Goal: Transaction & Acquisition: Subscribe to service/newsletter

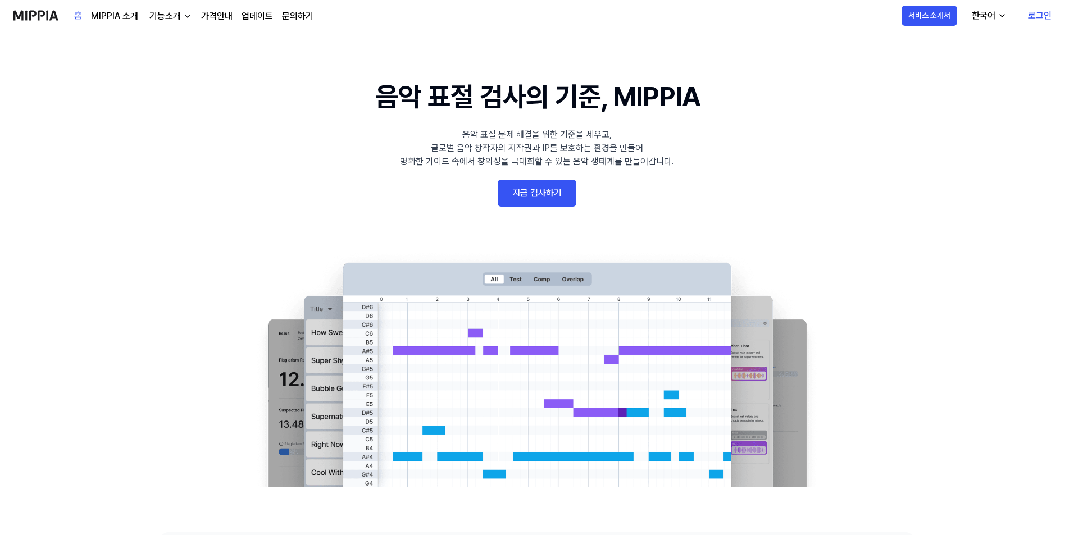
click at [1037, 10] on link "로그인" at bounding box center [1040, 15] width 42 height 31
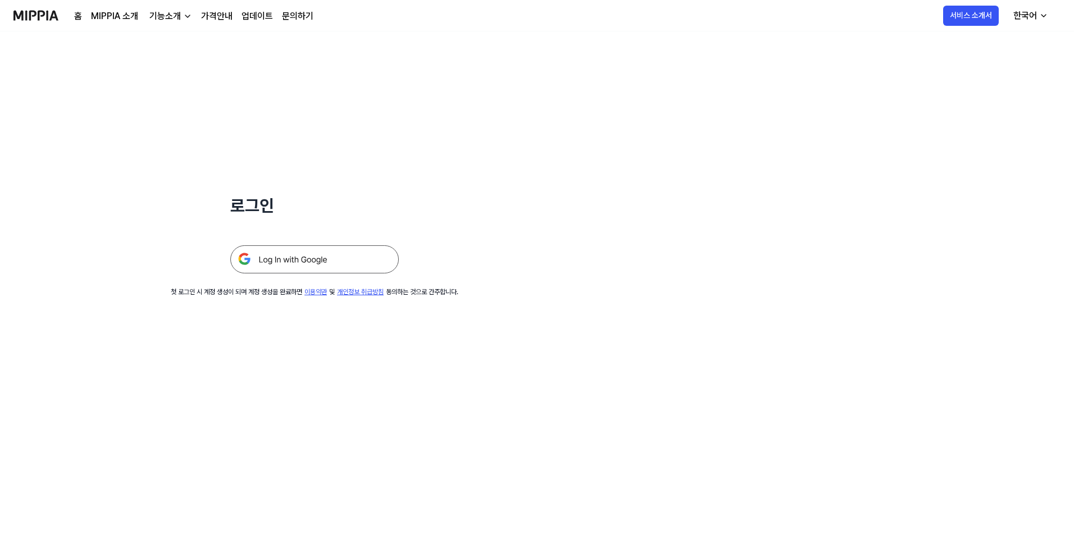
click at [270, 266] on img at bounding box center [314, 259] width 168 height 28
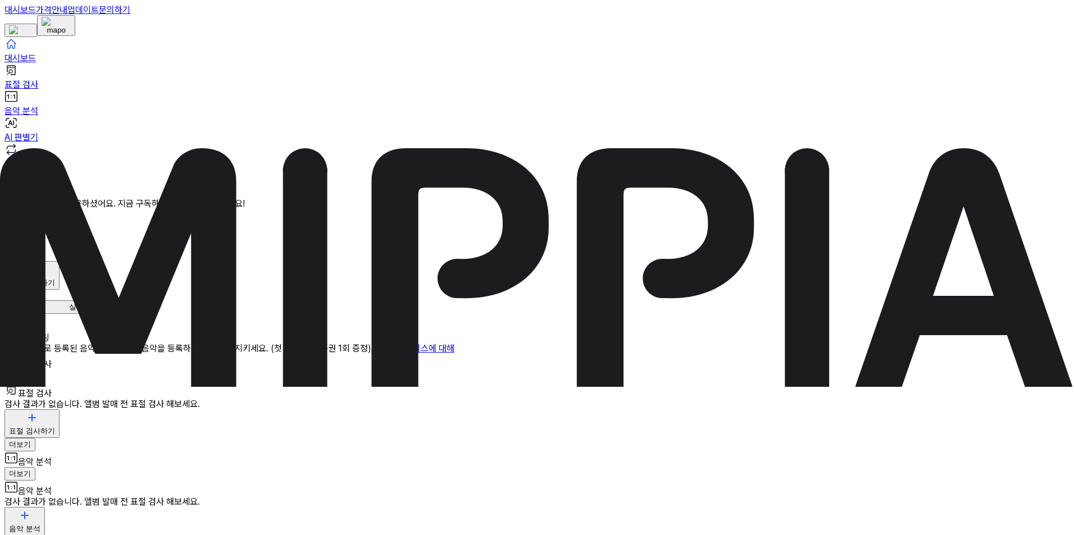
click at [55, 278] on div "검사 시작하기" at bounding box center [32, 283] width 46 height 10
click at [1001, 99] on div "AI 판별기" at bounding box center [1016, 94] width 31 height 10
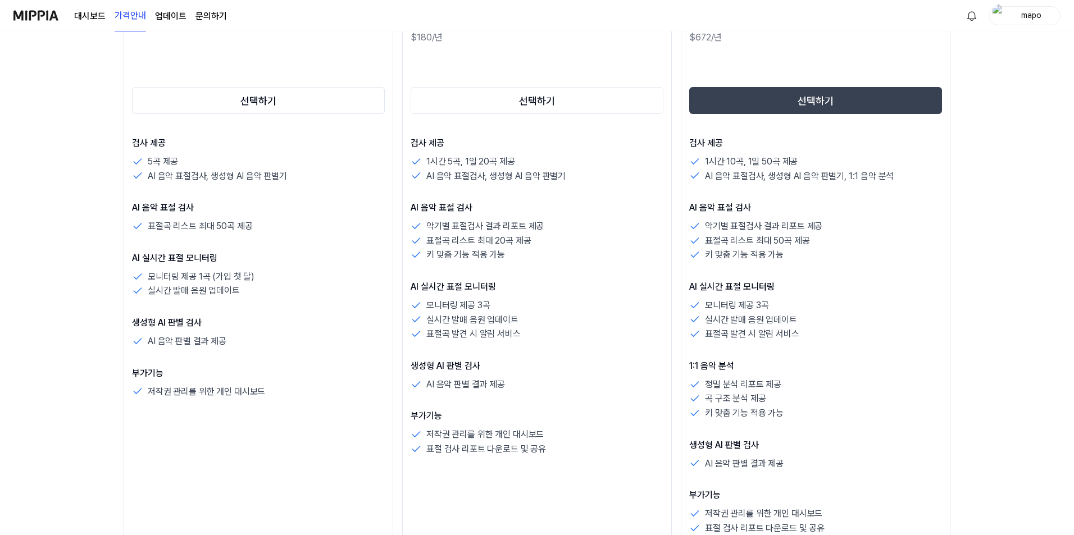
scroll to position [281, 0]
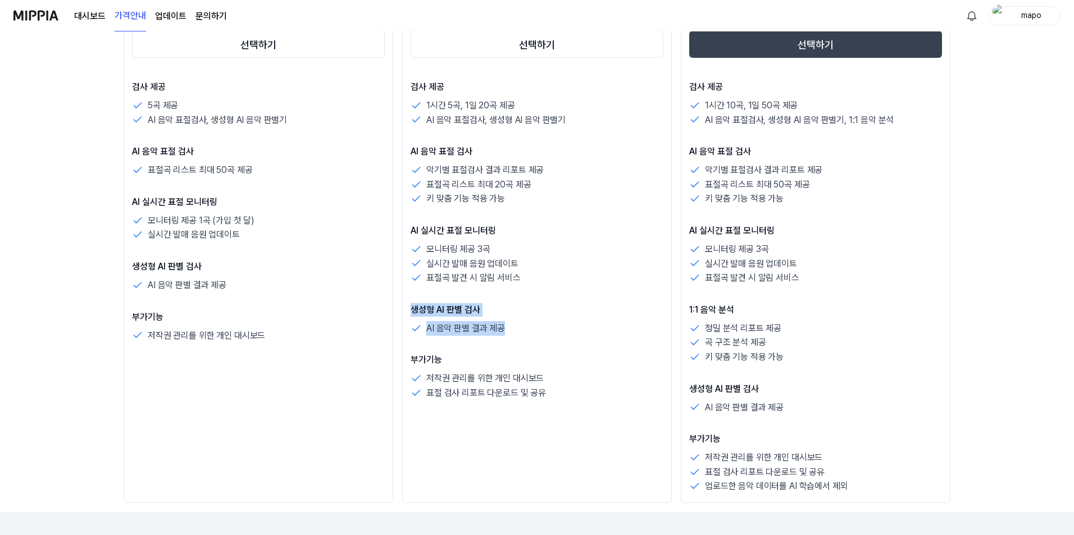
drag, startPoint x: 509, startPoint y: 330, endPoint x: 259, endPoint y: 279, distance: 254.9
click at [398, 307] on div "평가판 $FREE /월 선택하기 검사 제공 5곡 제공 AI 음악 표절검사, 생성형 AI 음악 판별기 AI 음악 표절 검사 표절곡 리스트 최대 …" at bounding box center [537, 203] width 827 height 600
drag, startPoint x: 193, startPoint y: 278, endPoint x: 153, endPoint y: 268, distance: 41.0
click at [131, 266] on div "평가판 $FREE /월 선택하기 검사 제공 5곡 제공 AI 음악 표절검사, 생성형 AI 음악 판별기 AI 음악 표절 검사 표절곡 리스트 최대 …" at bounding box center [259, 203] width 270 height 600
drag, startPoint x: 796, startPoint y: 406, endPoint x: 654, endPoint y: 380, distance: 145.0
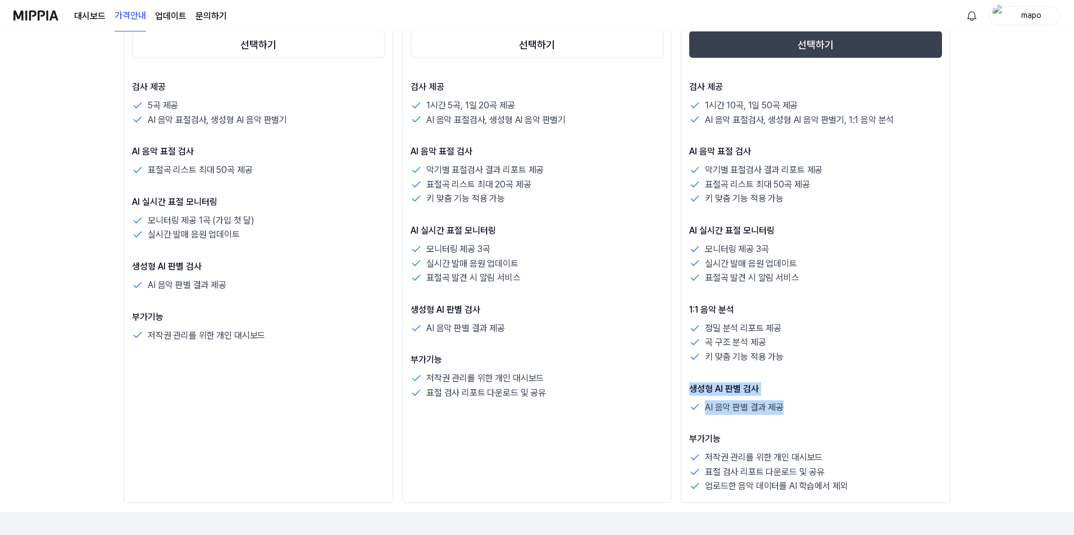
click at [686, 392] on div "프리미엄 $56 /월 30% 할인 $672/년 선택하기 검사 제공 1시간 10곡, 1일 50곡 제공 AI 음악 표절검사, 생성형 AI 음악 판…" at bounding box center [816, 203] width 270 height 600
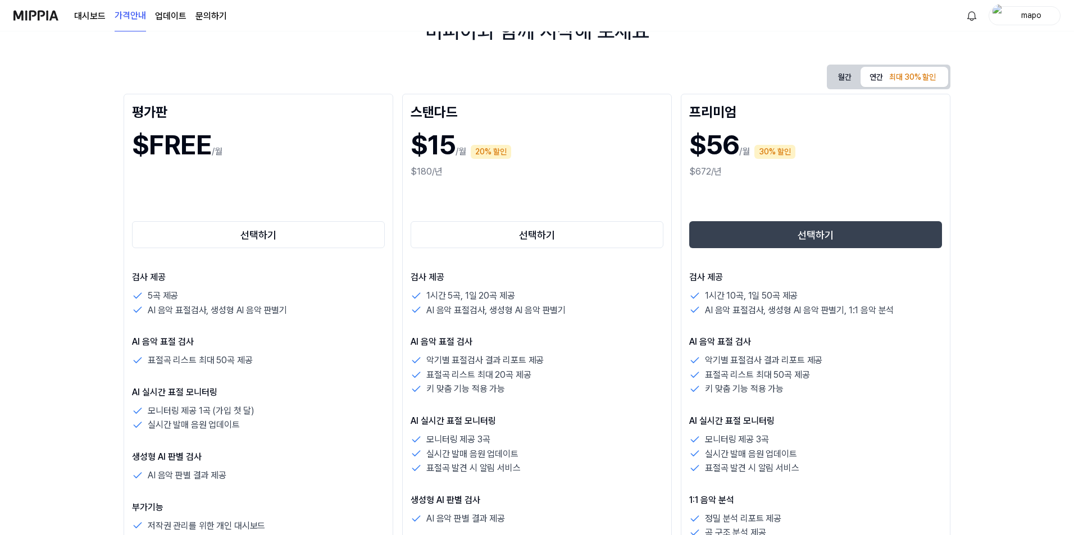
scroll to position [112, 0]
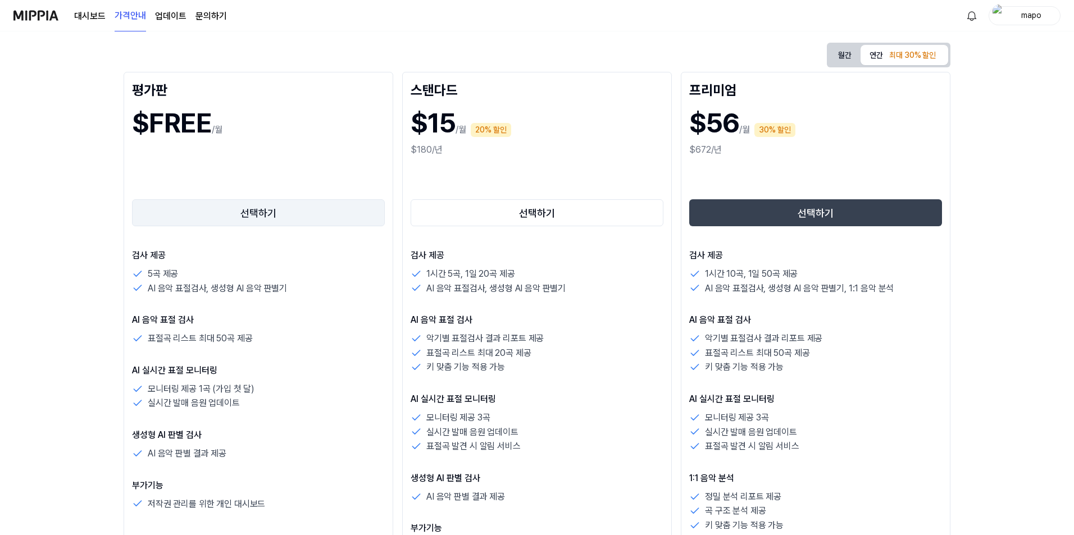
click at [282, 221] on button "선택하기" at bounding box center [258, 212] width 253 height 27
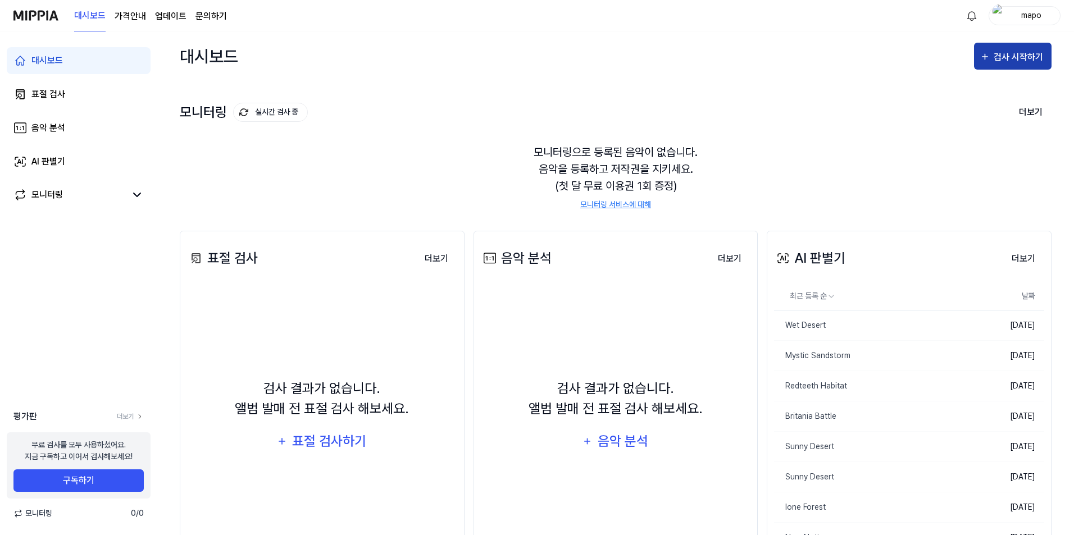
click at [1020, 60] on div "검사 시작하기" at bounding box center [1019, 57] width 52 height 15
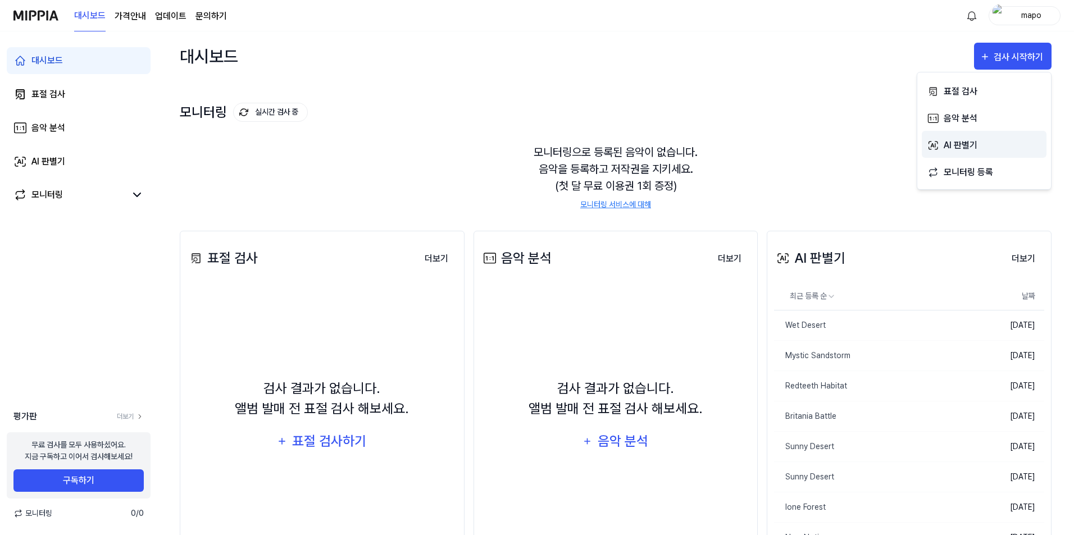
click at [980, 148] on div "AI 판별기" at bounding box center [992, 145] width 98 height 15
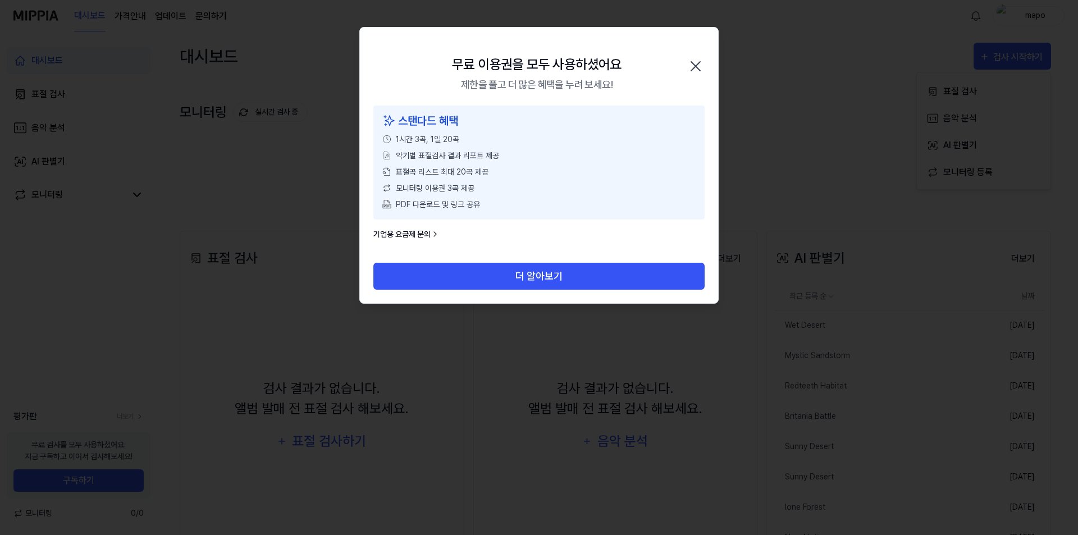
click at [699, 70] on icon "button" at bounding box center [695, 66] width 9 height 9
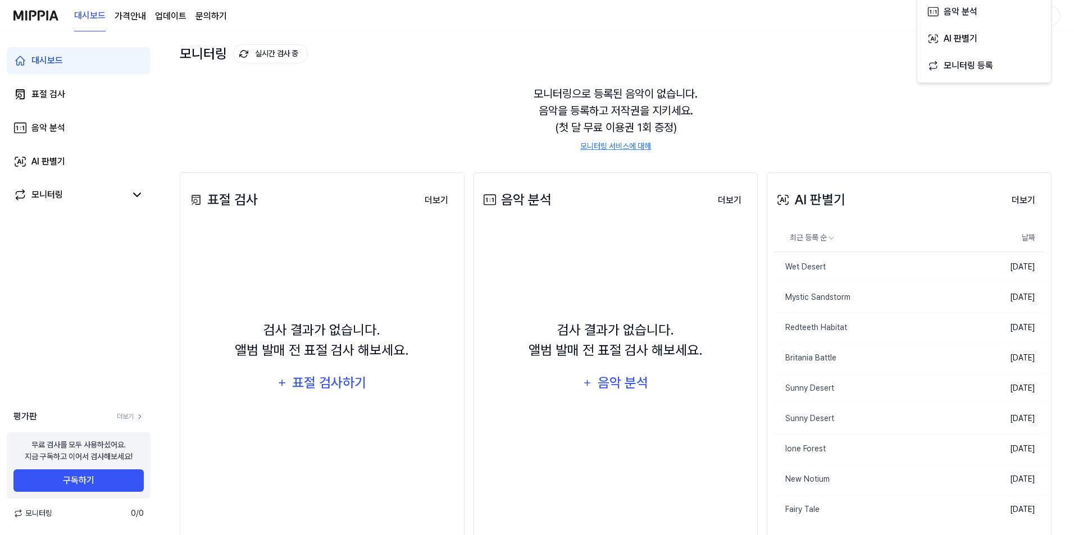
scroll to position [107, 0]
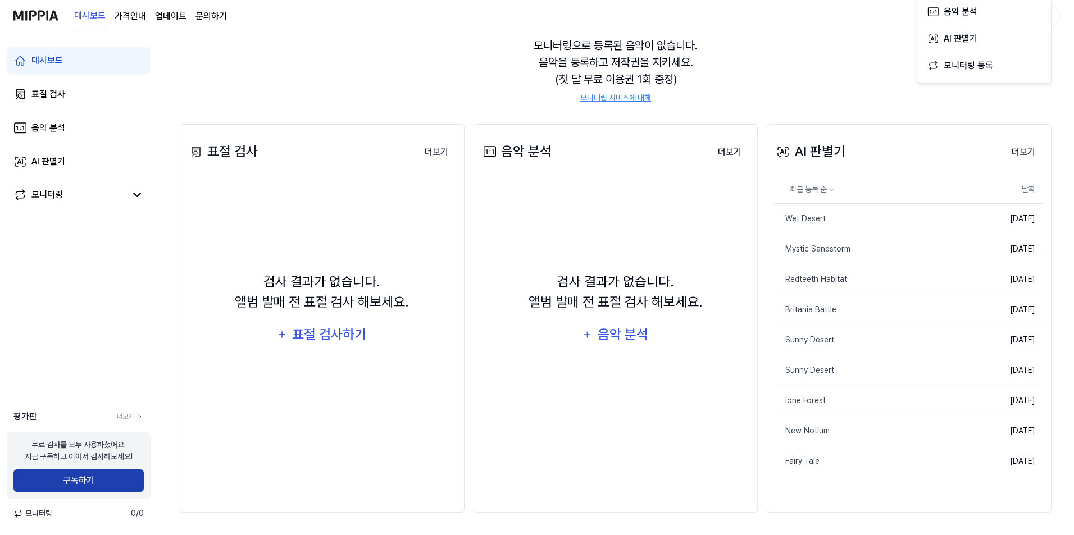
click at [93, 479] on button "구독하기" at bounding box center [78, 480] width 130 height 22
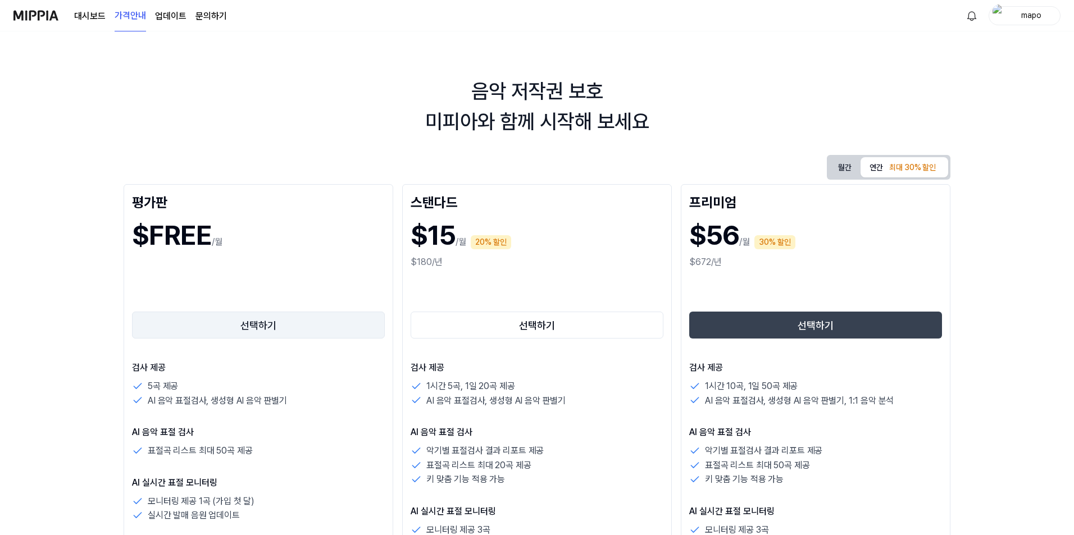
click at [248, 329] on button "선택하기" at bounding box center [258, 325] width 253 height 27
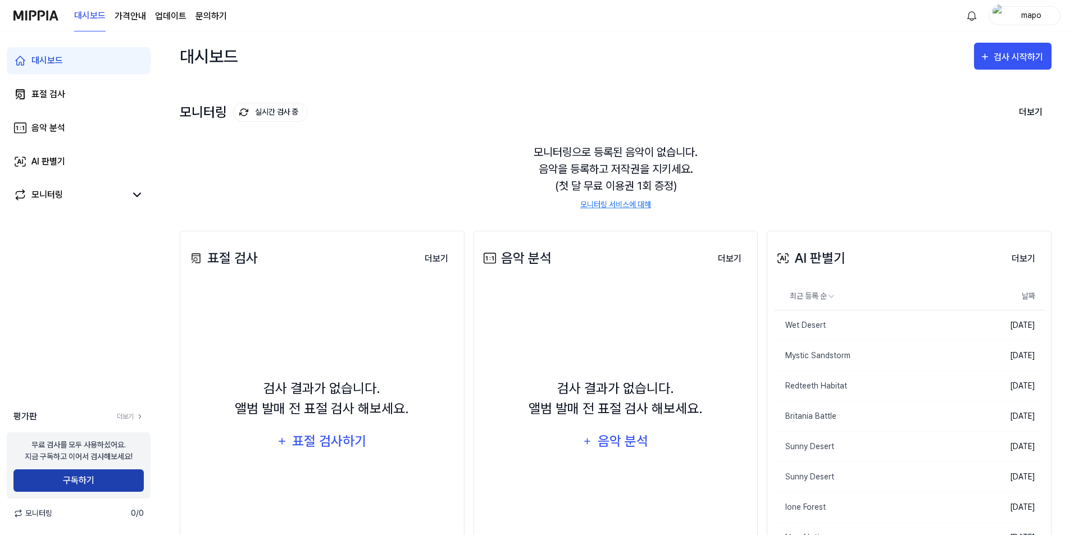
click at [71, 477] on button "구독하기" at bounding box center [78, 480] width 130 height 22
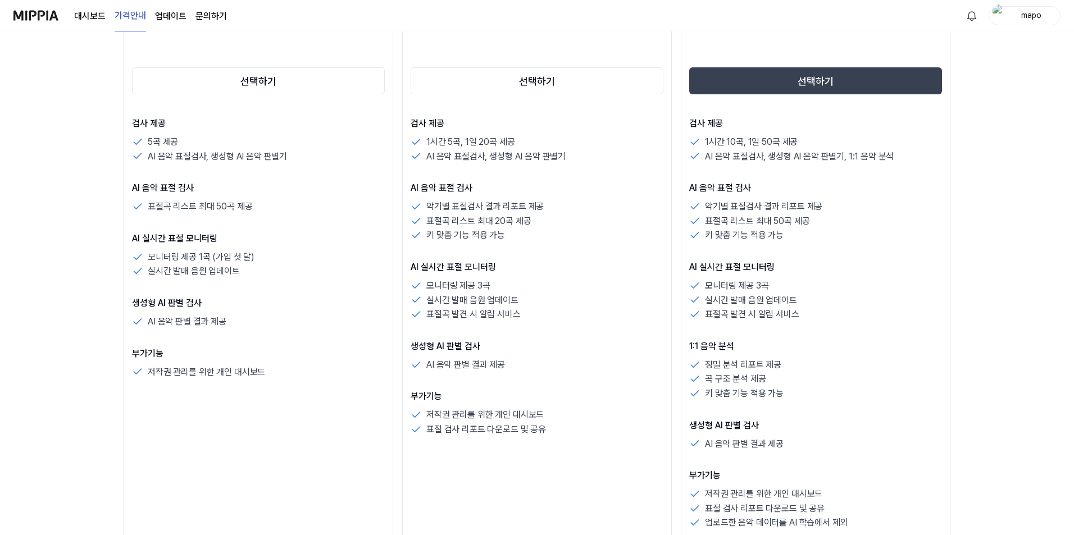
scroll to position [225, 0]
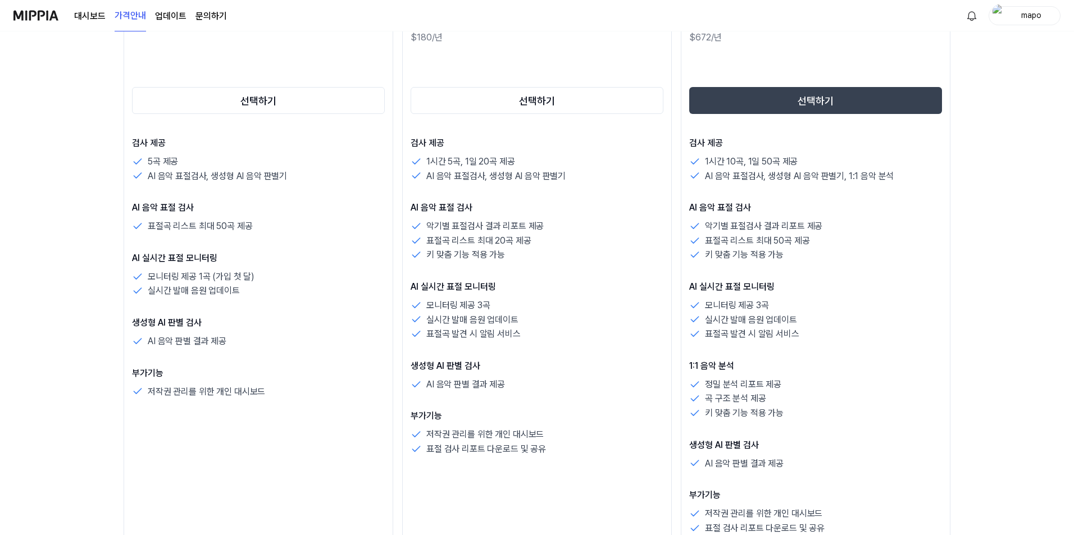
click at [236, 180] on p "AI 음악 표절검사, 생성형 AI 음악 판별기" at bounding box center [217, 176] width 139 height 15
click at [156, 159] on p "5곡 제공" at bounding box center [163, 161] width 30 height 15
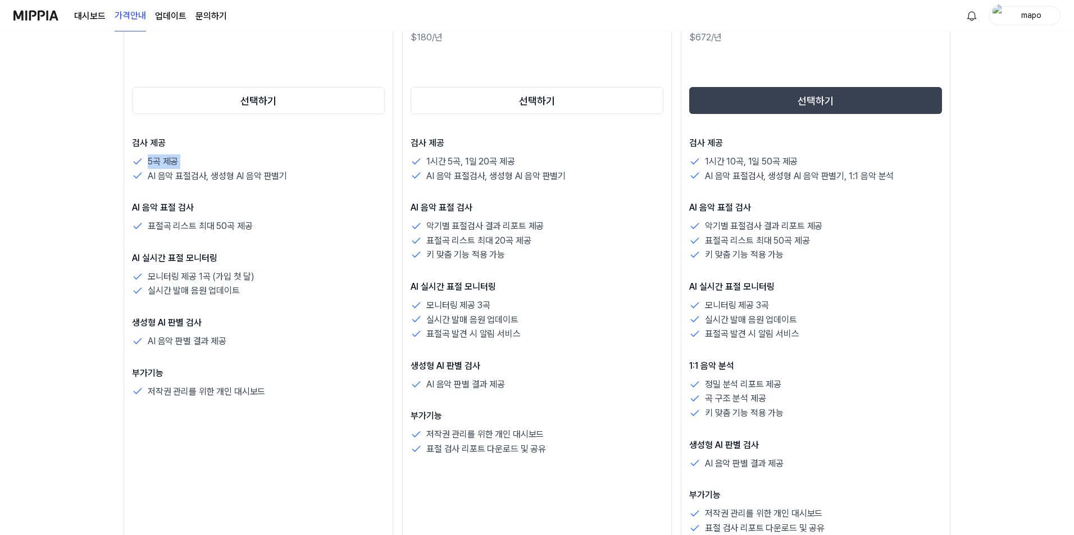
click at [156, 159] on p "5곡 제공" at bounding box center [163, 161] width 30 height 15
click at [200, 179] on p "AI 음악 표절검사, 생성형 AI 음악 판별기" at bounding box center [217, 176] width 139 height 15
click at [172, 167] on p "5곡 제공" at bounding box center [163, 161] width 30 height 15
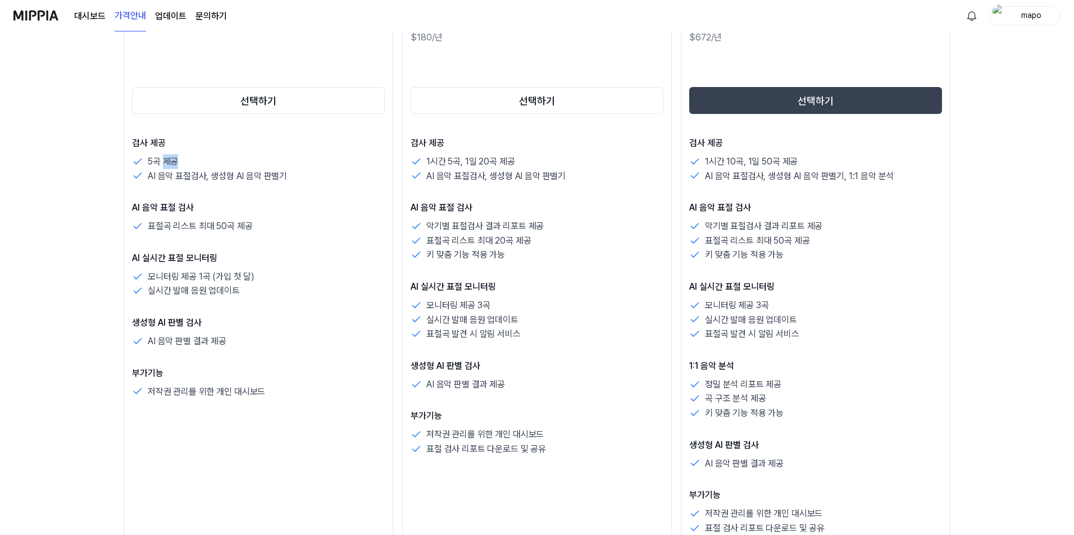
click at [172, 167] on p "5곡 제공" at bounding box center [163, 161] width 30 height 15
click at [503, 162] on p "1시간 5곡, 1일 20곡 제공" at bounding box center [470, 161] width 88 height 15
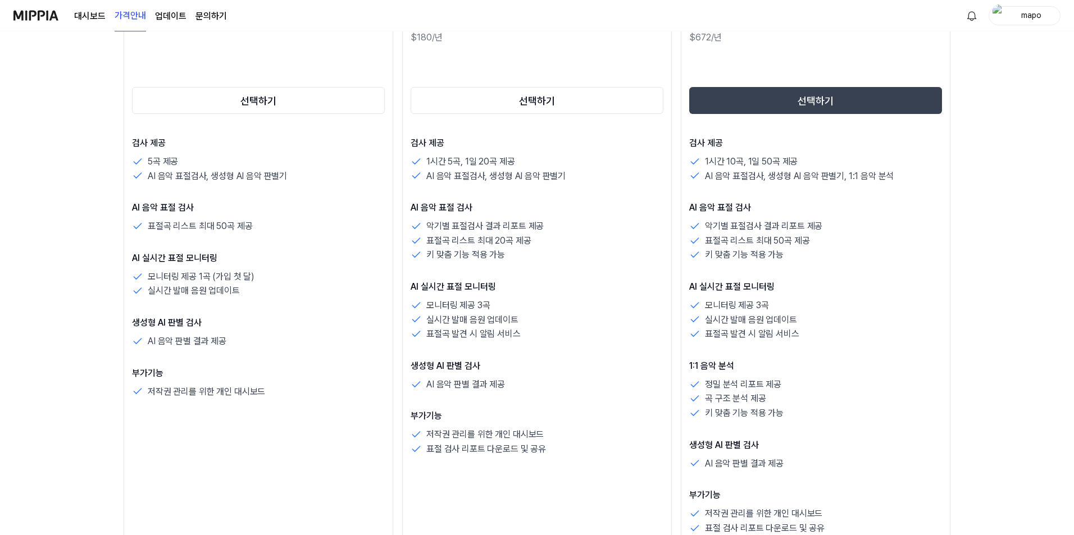
click at [775, 169] on p "AI 음악 표절검사, 생성형 AI 음악 판별기, 1:1 음악 분석" at bounding box center [799, 176] width 189 height 15
click at [778, 165] on p "1시간 10곡, 1일 50곡 제공" at bounding box center [751, 161] width 93 height 15
click at [770, 178] on p "AI 음악 표절검사, 생성형 AI 음악 판별기, 1:1 음악 분석" at bounding box center [799, 176] width 189 height 15
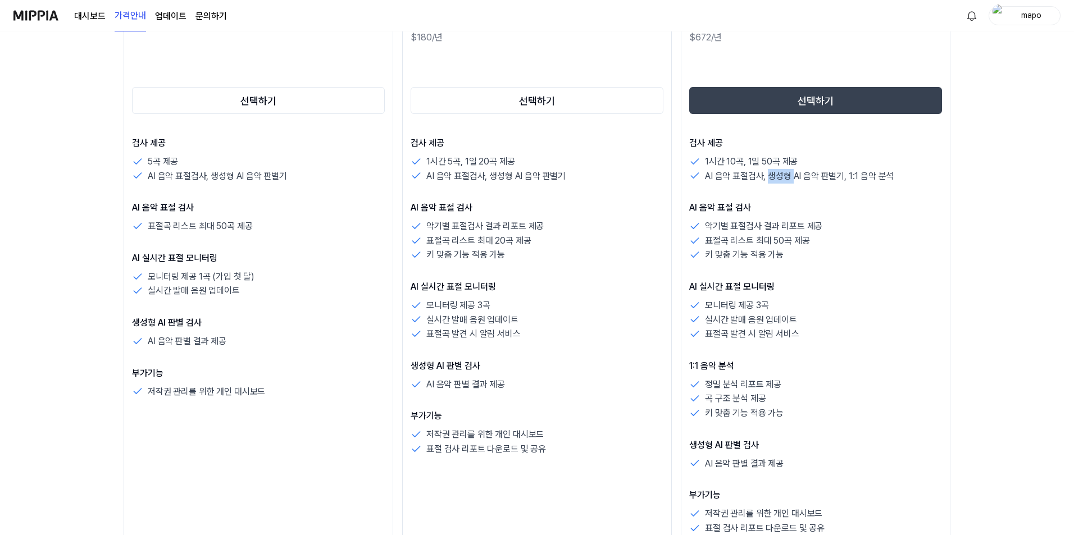
click at [770, 178] on p "AI 음악 표절검사, 생성형 AI 음악 판별기, 1:1 음악 분석" at bounding box center [799, 176] width 189 height 15
click at [778, 181] on p "AI 음악 표절검사, 생성형 AI 음악 판별기, 1:1 음악 분석" at bounding box center [799, 176] width 189 height 15
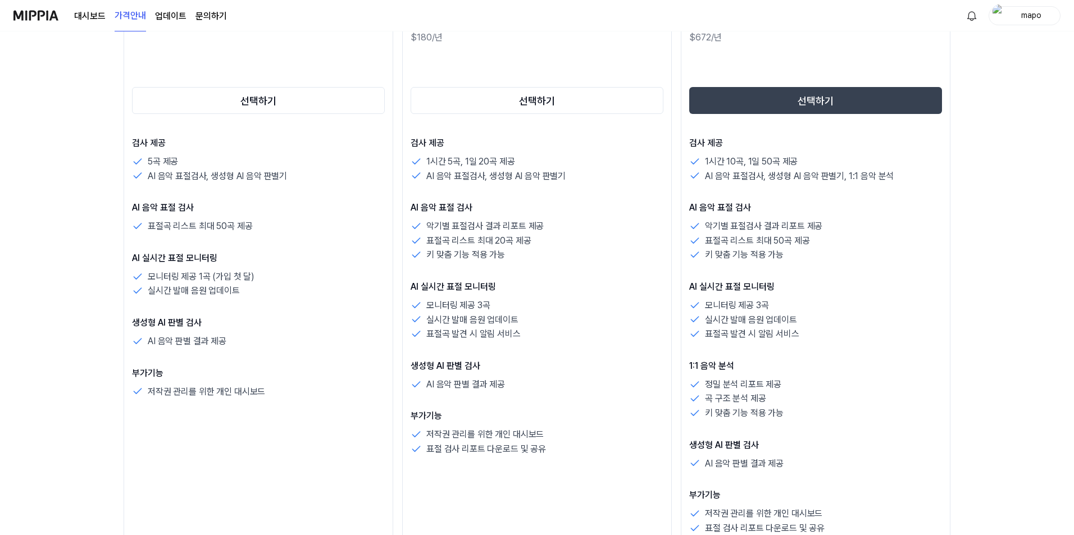
click at [777, 163] on p "1시간 10곡, 1일 50곡 제공" at bounding box center [751, 161] width 93 height 15
click at [805, 160] on div "1시간 10곡, 1일 50곡 제공" at bounding box center [815, 161] width 253 height 15
drag, startPoint x: 797, startPoint y: 161, endPoint x: 705, endPoint y: 165, distance: 92.7
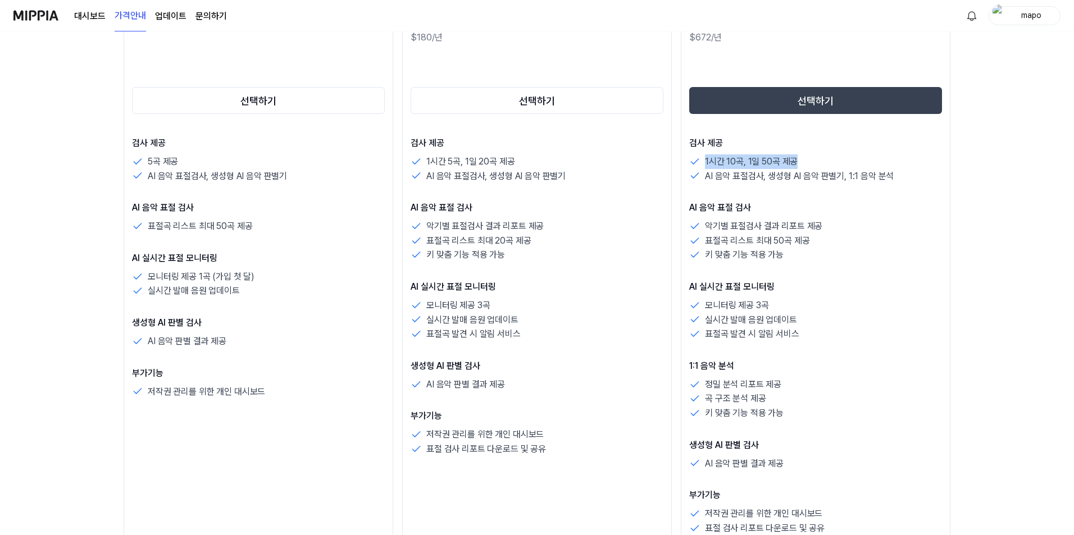
click at [705, 165] on div "1시간 10곡, 1일 50곡 제공" at bounding box center [815, 161] width 253 height 15
click at [705, 165] on p "1시간 10곡, 1일 50곡 제공" at bounding box center [751, 161] width 93 height 15
drag, startPoint x: 705, startPoint y: 165, endPoint x: 793, endPoint y: 163, distance: 88.2
click at [793, 163] on p "1시간 10곡, 1일 50곡 제공" at bounding box center [751, 161] width 93 height 15
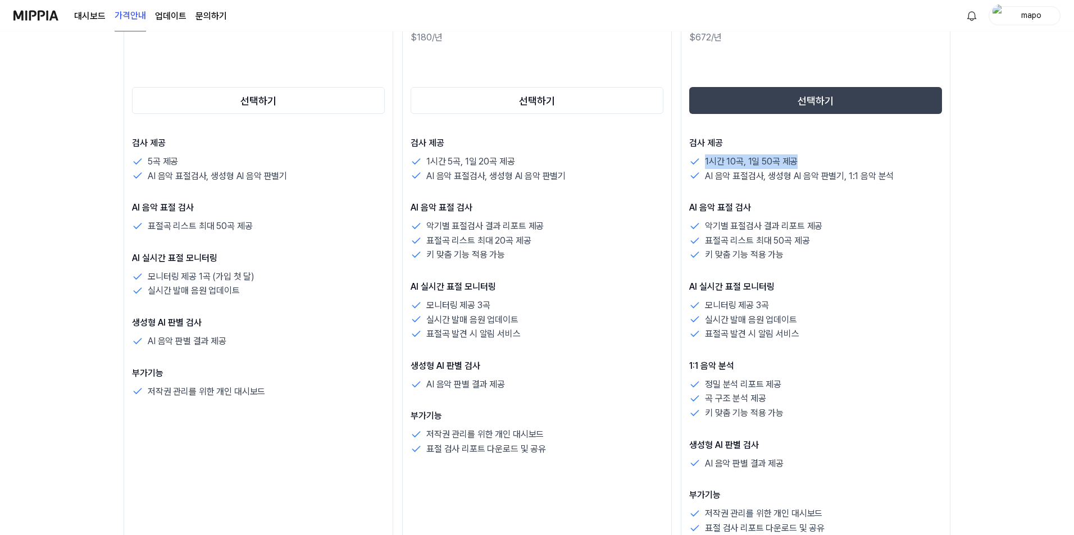
drag, startPoint x: 796, startPoint y: 161, endPoint x: 705, endPoint y: 162, distance: 90.4
click at [705, 162] on p "1시간 10곡, 1일 50곡 제공" at bounding box center [751, 161] width 93 height 15
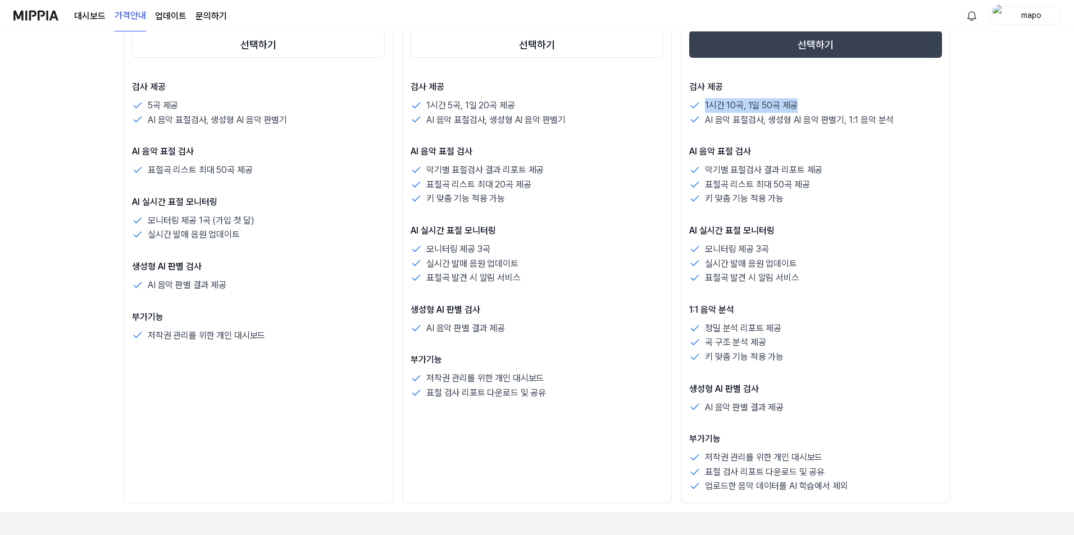
scroll to position [449, 0]
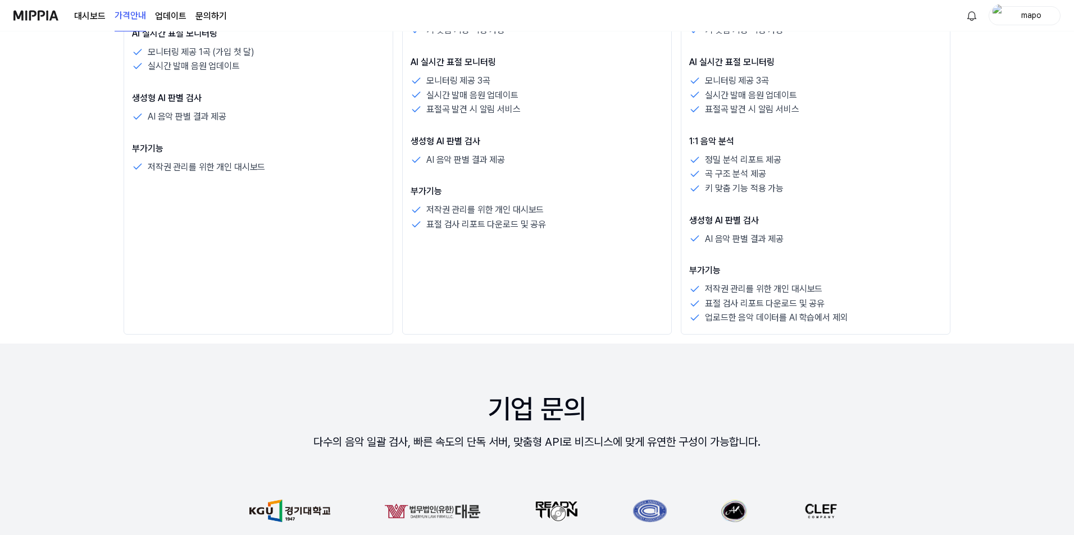
click at [737, 290] on p "저작권 관리를 위한 개인 대시보드" at bounding box center [763, 289] width 117 height 15
click at [737, 291] on p "저작권 관리를 위한 개인 대시보드" at bounding box center [763, 289] width 117 height 15
click at [863, 282] on div "저작권 관리를 위한 개인 대시보드" at bounding box center [815, 289] width 253 height 15
click at [742, 305] on p "표절 검사 리포트 다운로드 및 공유" at bounding box center [765, 303] width 120 height 15
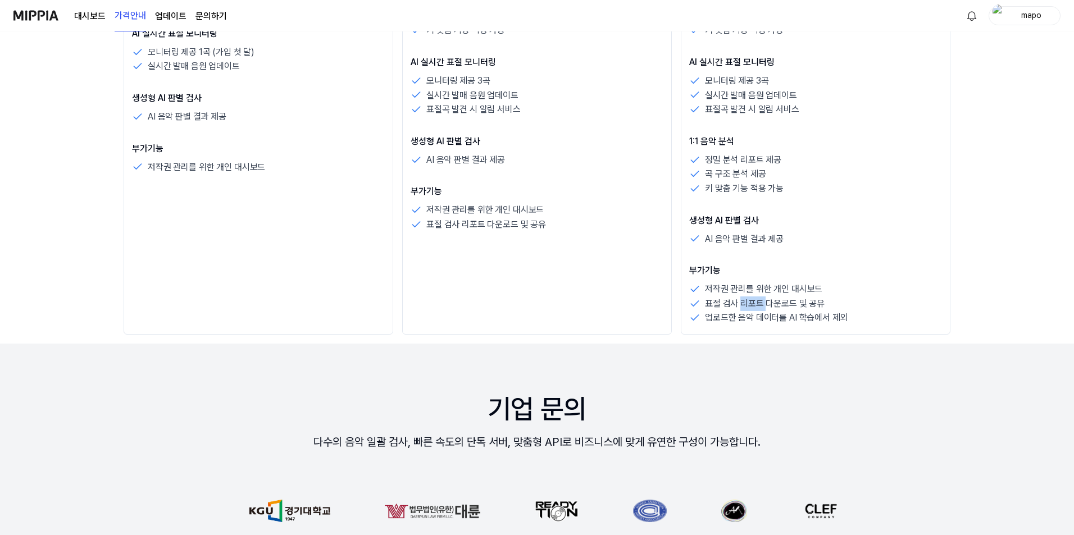
click at [742, 305] on p "표절 검사 리포트 다운로드 및 공유" at bounding box center [765, 303] width 120 height 15
click at [887, 290] on div "저작권 관리를 위한 개인 대시보드" at bounding box center [815, 289] width 253 height 15
click at [820, 316] on p "업로드한 음악 데이터를 AI 학습에서 제외" at bounding box center [776, 318] width 143 height 15
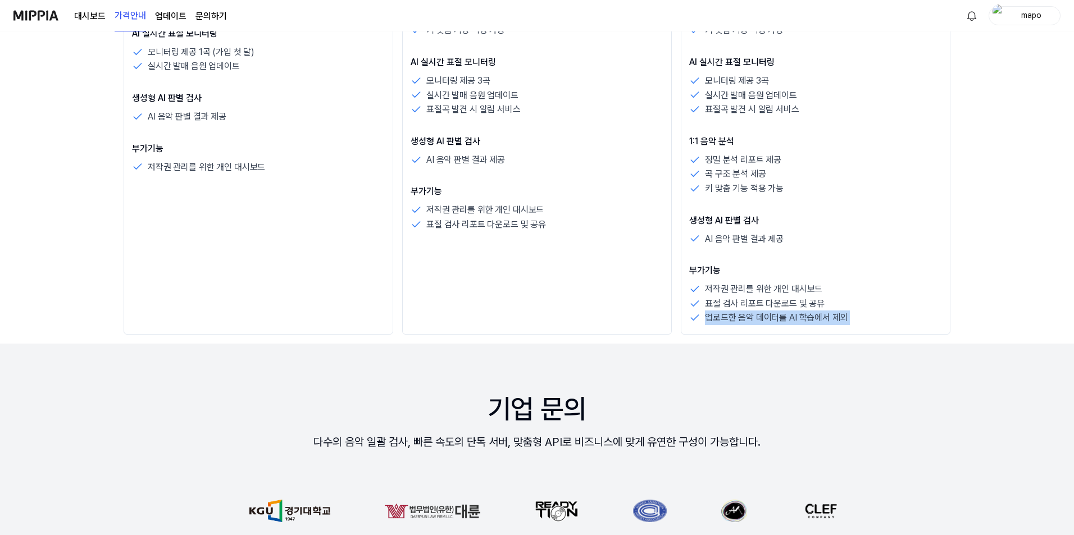
click at [820, 316] on p "업로드한 음악 데이터를 AI 학습에서 제외" at bounding box center [776, 318] width 143 height 15
click at [904, 299] on div "표절 검사 리포트 다운로드 및 공유" at bounding box center [815, 303] width 253 height 15
click at [736, 242] on p "AI 음악 판별 결과 제공" at bounding box center [744, 239] width 79 height 15
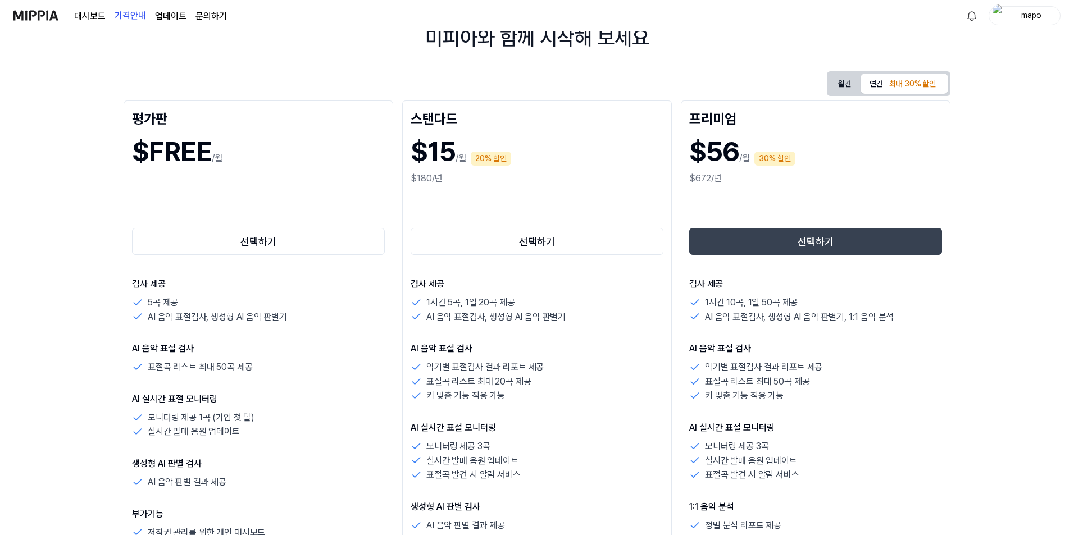
scroll to position [0, 0]
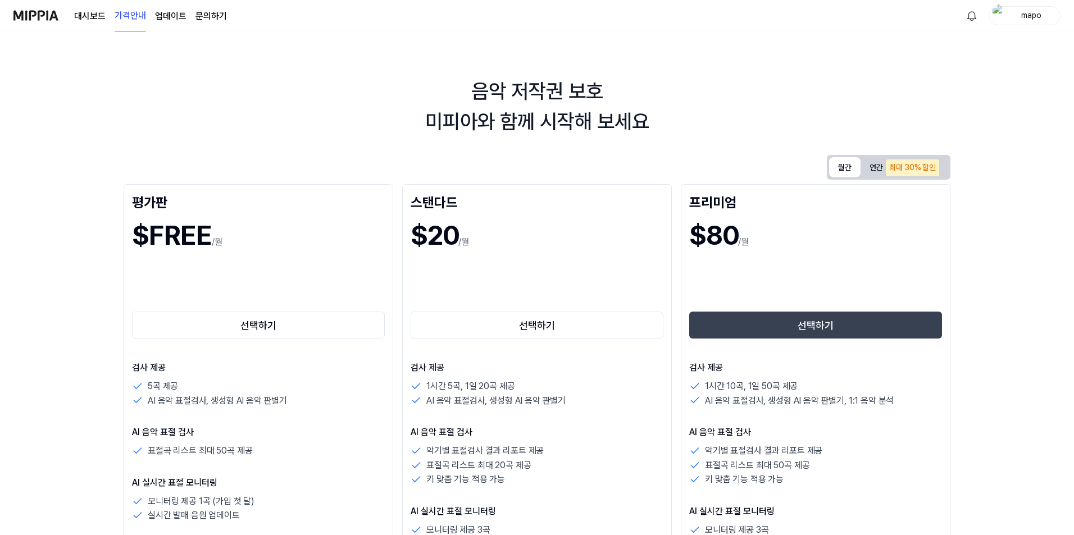
click at [848, 174] on button "월간" at bounding box center [844, 167] width 31 height 20
click at [919, 166] on div "최대 30% 할인" at bounding box center [912, 167] width 53 height 17
click at [843, 165] on button "월간" at bounding box center [844, 167] width 31 height 21
click at [878, 165] on button "연간 최대 30% 할인" at bounding box center [904, 167] width 88 height 20
click at [763, 117] on div "음악 저작권 보호 미피아와 함께 시작해 보세요" at bounding box center [537, 106] width 1074 height 61
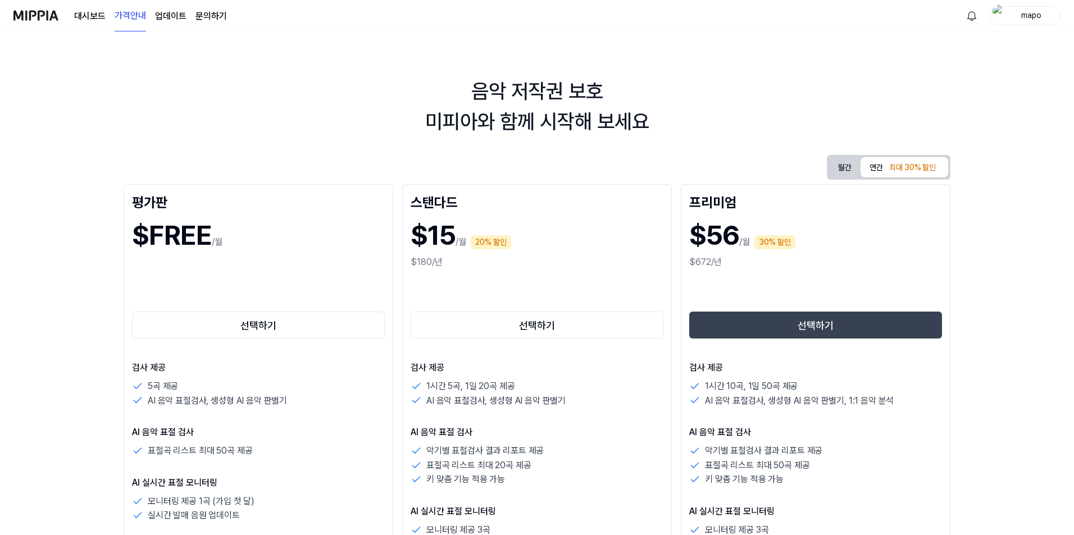
click at [1035, 21] on div "mapo" at bounding box center [1031, 15] width 44 height 12
click at [946, 105] on button "로그아웃" at bounding box center [988, 103] width 129 height 12
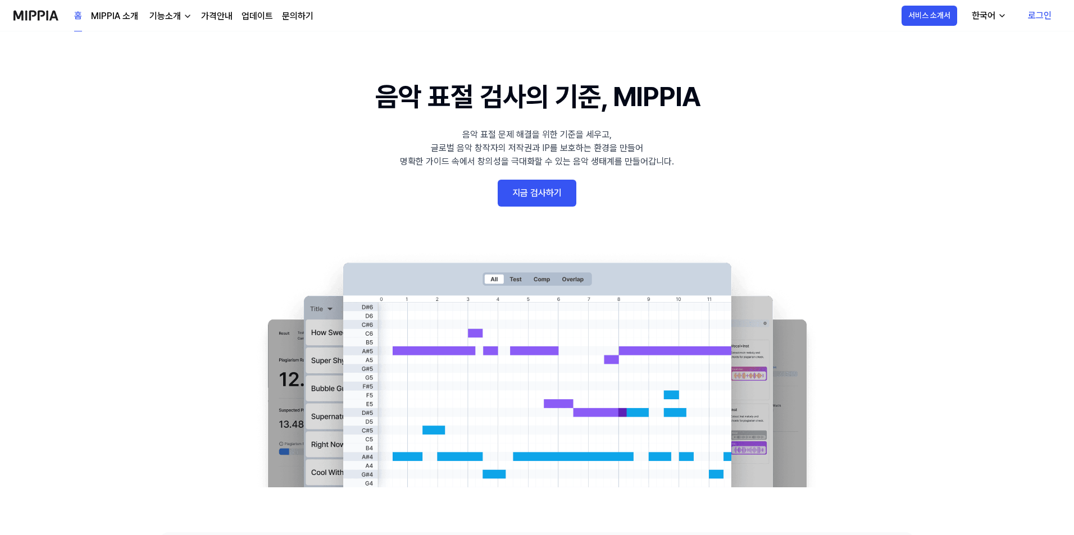
click at [1030, 15] on link "로그인" at bounding box center [1040, 15] width 42 height 31
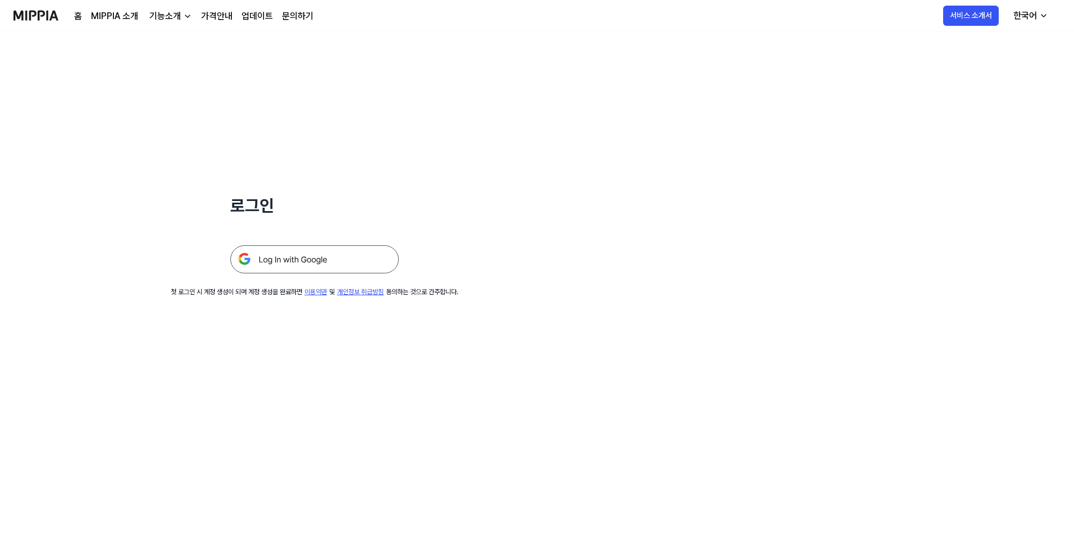
click at [1030, 15] on div "한국어" at bounding box center [1025, 15] width 28 height 13
click at [317, 267] on img at bounding box center [314, 259] width 168 height 28
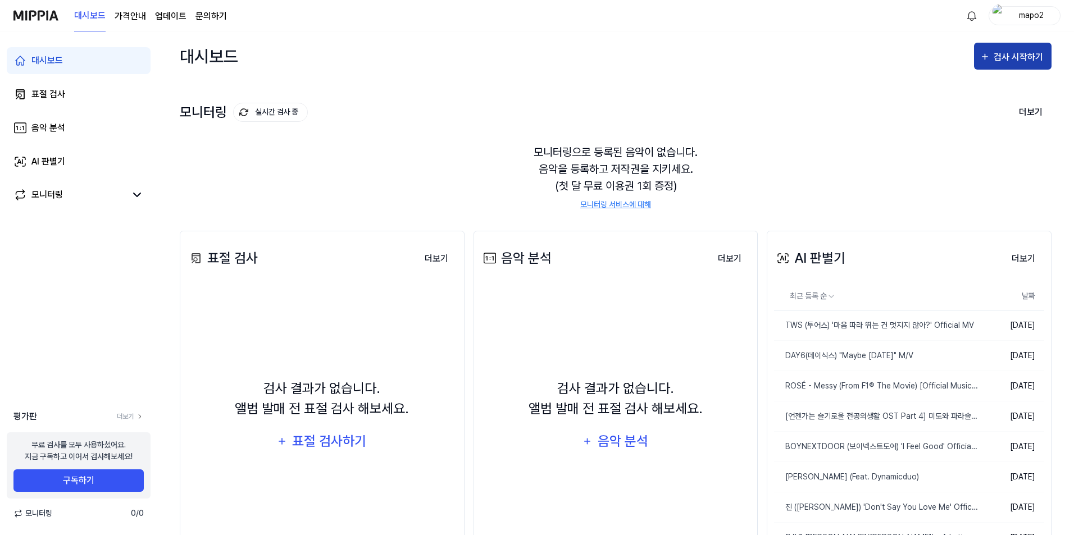
click at [1005, 60] on div "검사 시작하기" at bounding box center [1019, 57] width 52 height 15
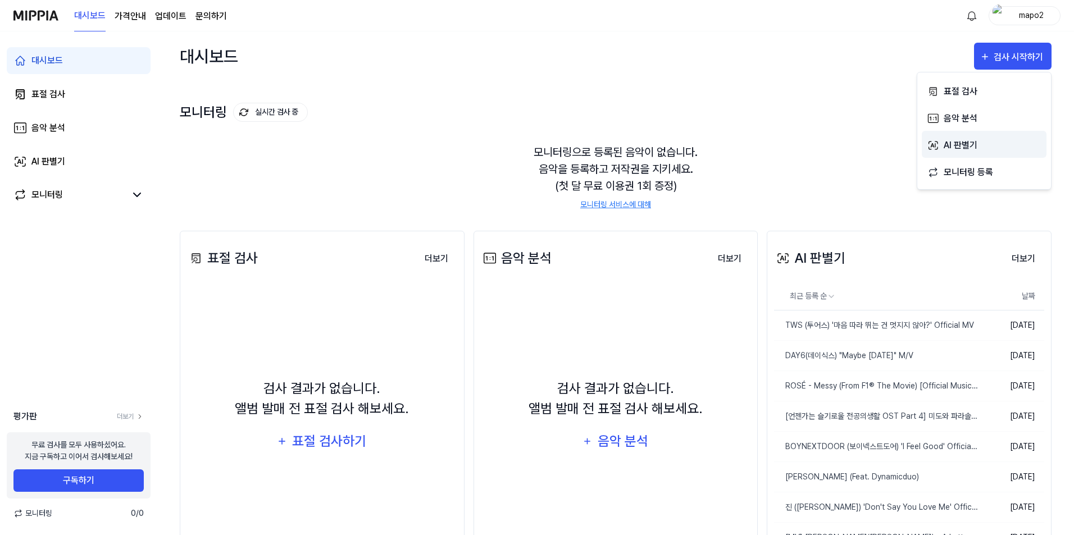
click at [968, 138] on div "AI 판별기" at bounding box center [992, 145] width 98 height 15
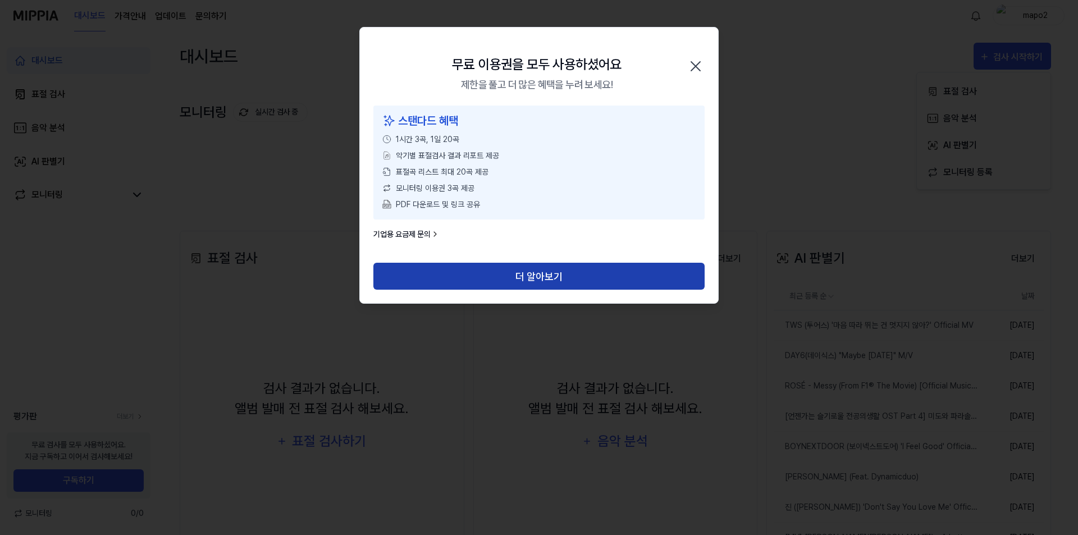
click at [500, 278] on button "더 알아보기" at bounding box center [538, 276] width 331 height 27
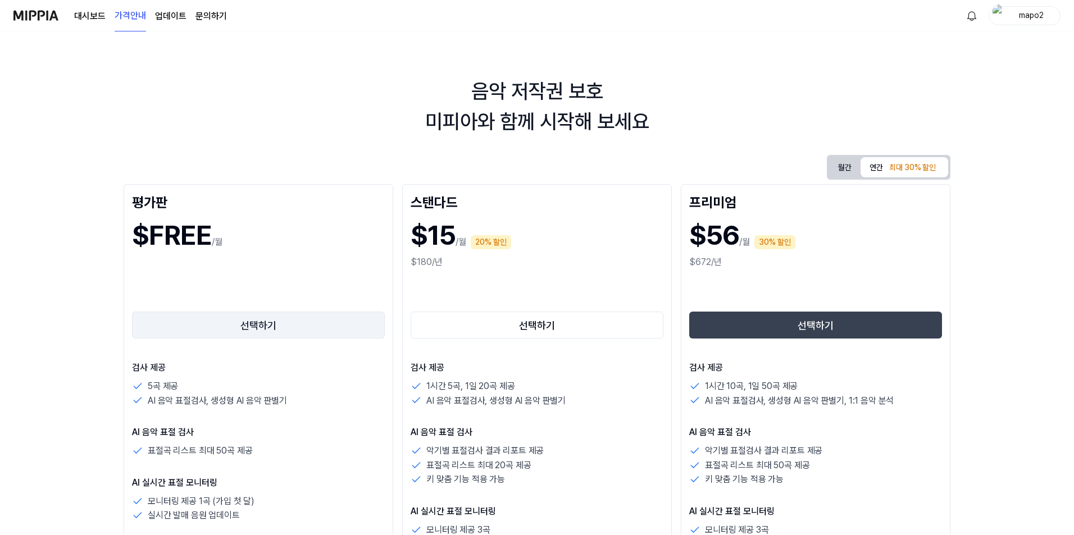
click at [199, 335] on button "선택하기" at bounding box center [258, 325] width 253 height 27
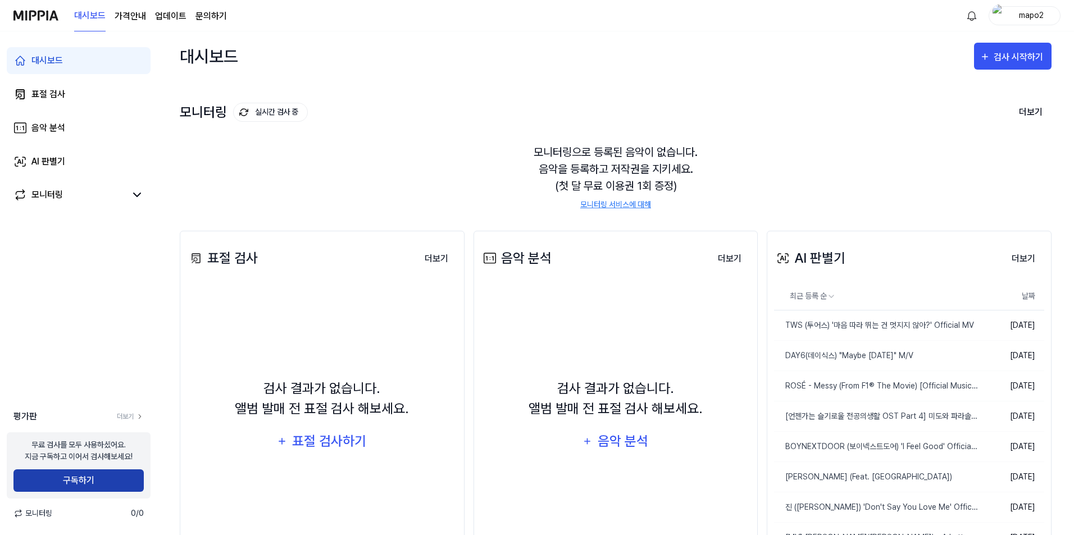
click at [86, 482] on button "구독하기" at bounding box center [78, 480] width 130 height 22
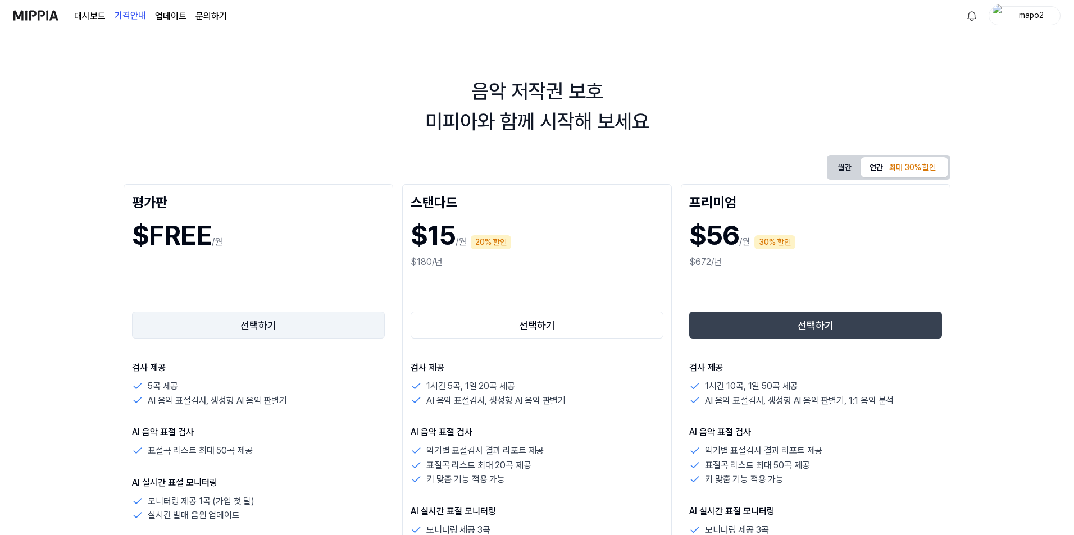
click at [293, 314] on button "선택하기" at bounding box center [258, 325] width 253 height 27
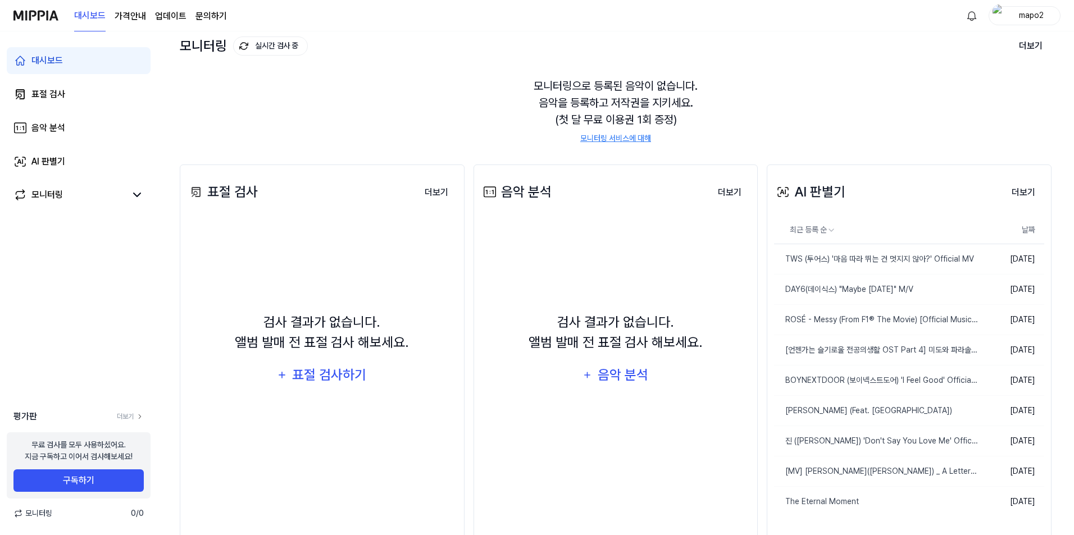
scroll to position [107, 0]
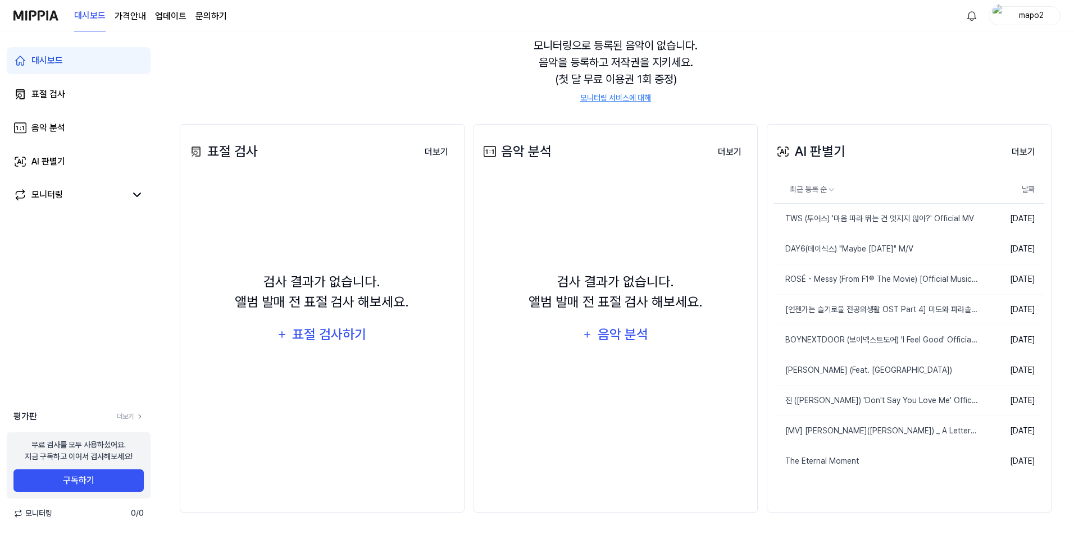
click at [1028, 21] on div "mapo2" at bounding box center [1031, 15] width 44 height 12
click at [800, 48] on div "모니터링으로 등록된 음악이 없습니다. 음악을 등록하고 저작권을 지키세요. (첫 달 무료 이용권 1회 증정) 모니터링 서비스에 대해" at bounding box center [616, 71] width 872 height 94
